Goal: Information Seeking & Learning: Find contact information

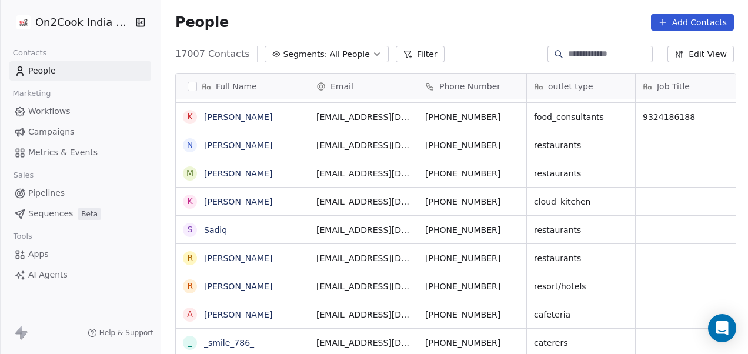
click at [388, 323] on div "[EMAIL_ADDRESS][DOMAIN_NAME]" at bounding box center [363, 314] width 108 height 28
click at [447, 318] on span "[PHONE_NUMBER]" at bounding box center [462, 315] width 75 height 12
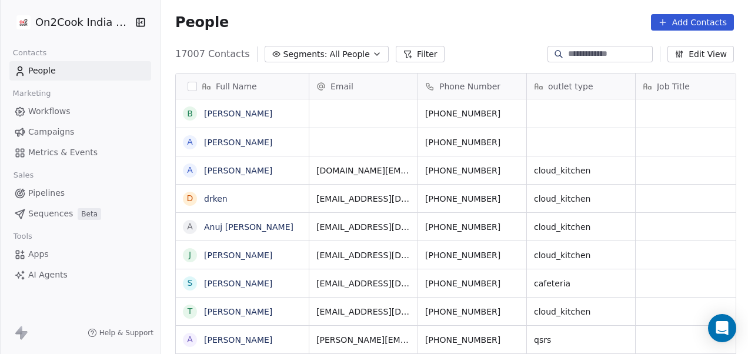
click at [405, 58] on button "Filter" at bounding box center [420, 54] width 49 height 16
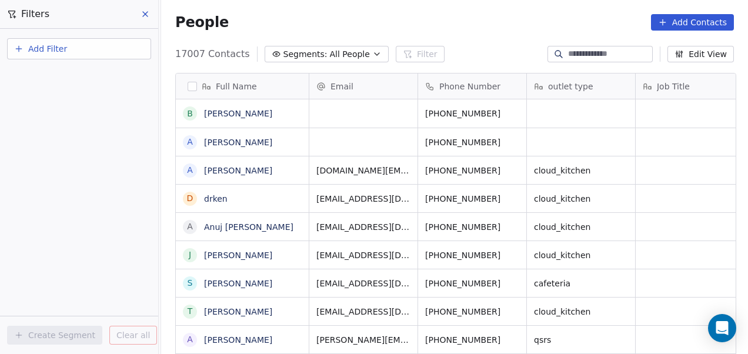
click at [94, 51] on button "Add Filter" at bounding box center [79, 48] width 144 height 21
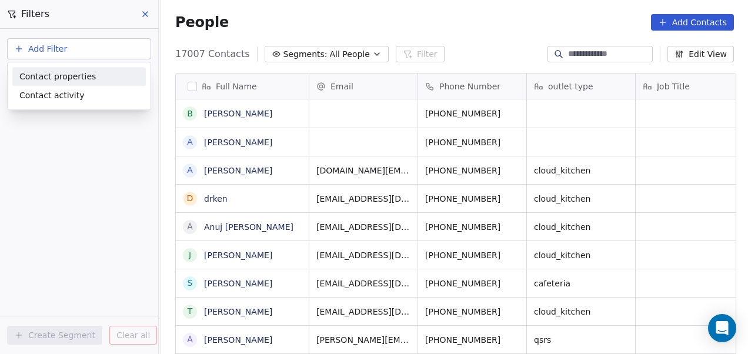
click at [78, 74] on span "Contact properties" at bounding box center [57, 77] width 76 height 12
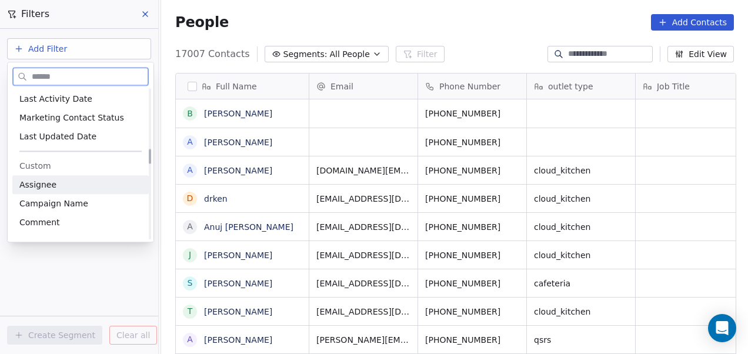
click at [46, 185] on span "Assignee" at bounding box center [37, 185] width 37 height 12
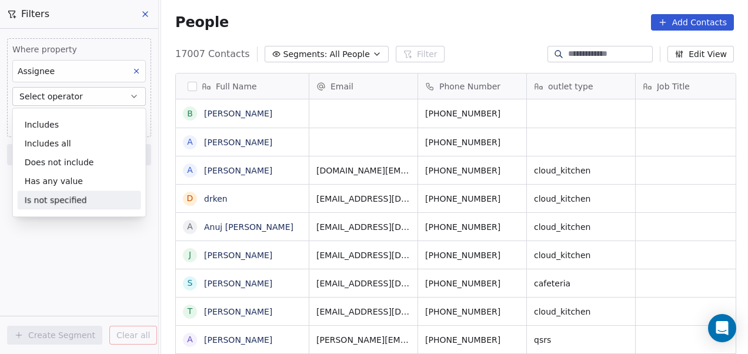
click at [47, 200] on div "Is not specified" at bounding box center [79, 200] width 123 height 19
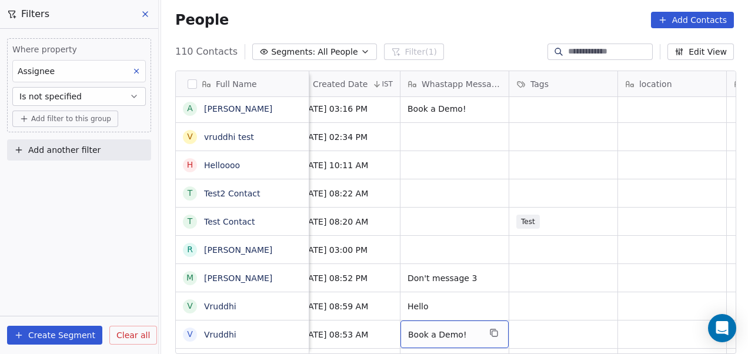
scroll to position [1019, 0]
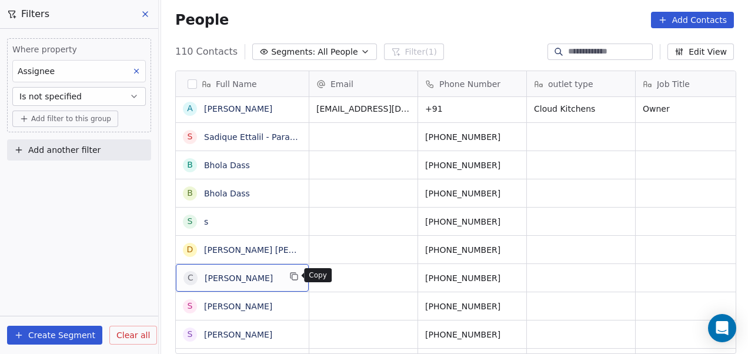
click at [292, 272] on icon "grid" at bounding box center [293, 276] width 9 height 9
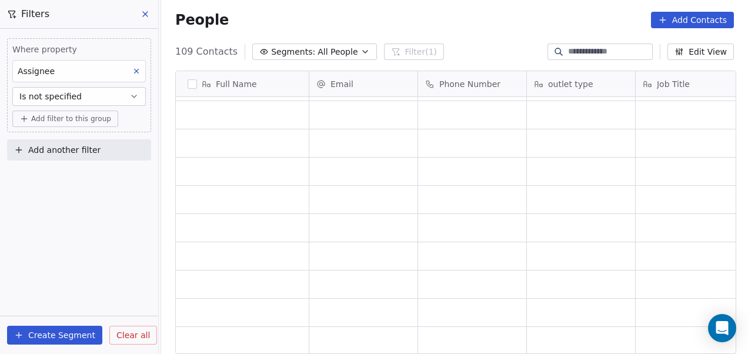
scroll to position [9, 0]
click at [136, 69] on icon at bounding box center [136, 71] width 8 height 8
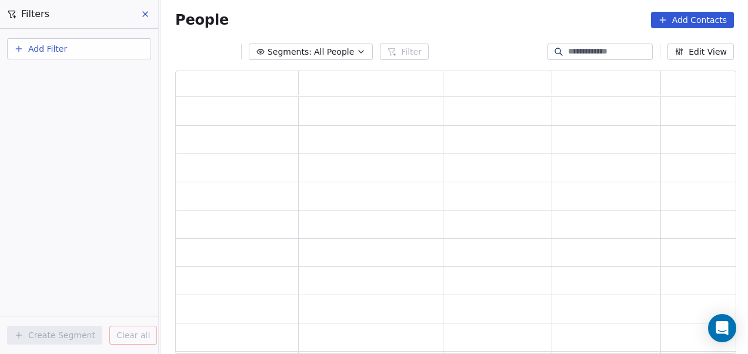
scroll to position [274, 552]
click at [146, 9] on icon at bounding box center [145, 13] width 9 height 9
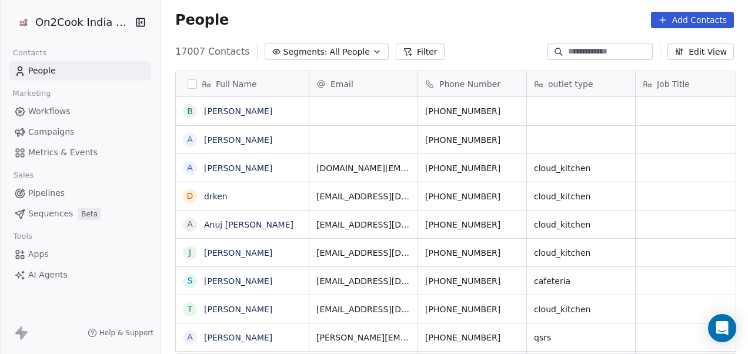
scroll to position [302, 580]
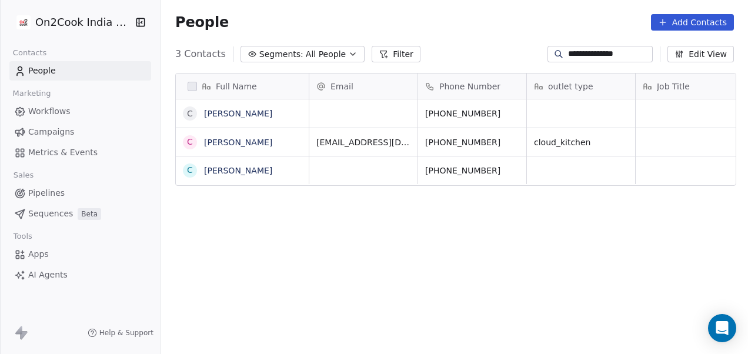
scroll to position [302, 580]
type input "**********"
click at [525, 192] on div "Full Name C Candida Rebello C Candida Rebello C Candida Rebello Email Phone Num…" at bounding box center [454, 220] width 587 height 312
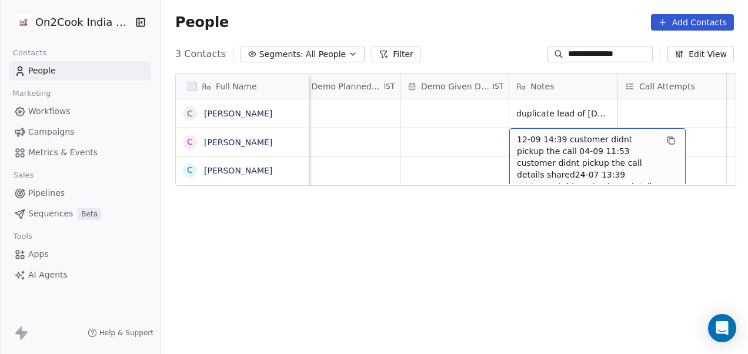
scroll to position [9, 1976]
click at [637, 148] on span "12-09 14:39 customer didnt pickup the call 04-09 11:53 customer didnt pickup th…" at bounding box center [587, 174] width 140 height 82
click at [639, 148] on span "12-09 14:39 customer didnt pickup the call 04-09 11:53 customer didnt pickup th…" at bounding box center [587, 174] width 140 height 82
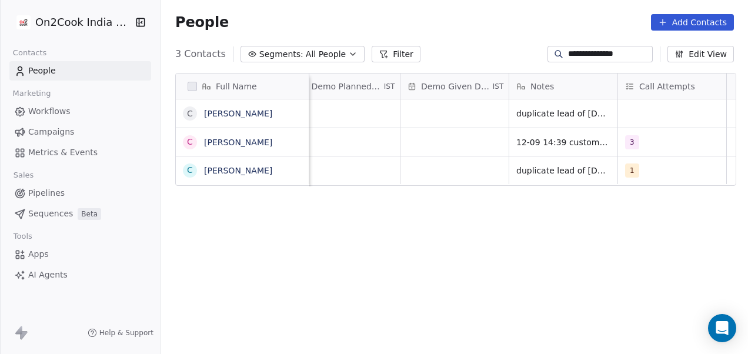
click at [497, 238] on html "**********" at bounding box center [374, 177] width 748 height 354
click at [411, 287] on div "Full Name C Candida Rebello C Candida Rebello C Candida Rebello Lead Status Las…" at bounding box center [454, 220] width 587 height 312
